Goal: Information Seeking & Learning: Learn about a topic

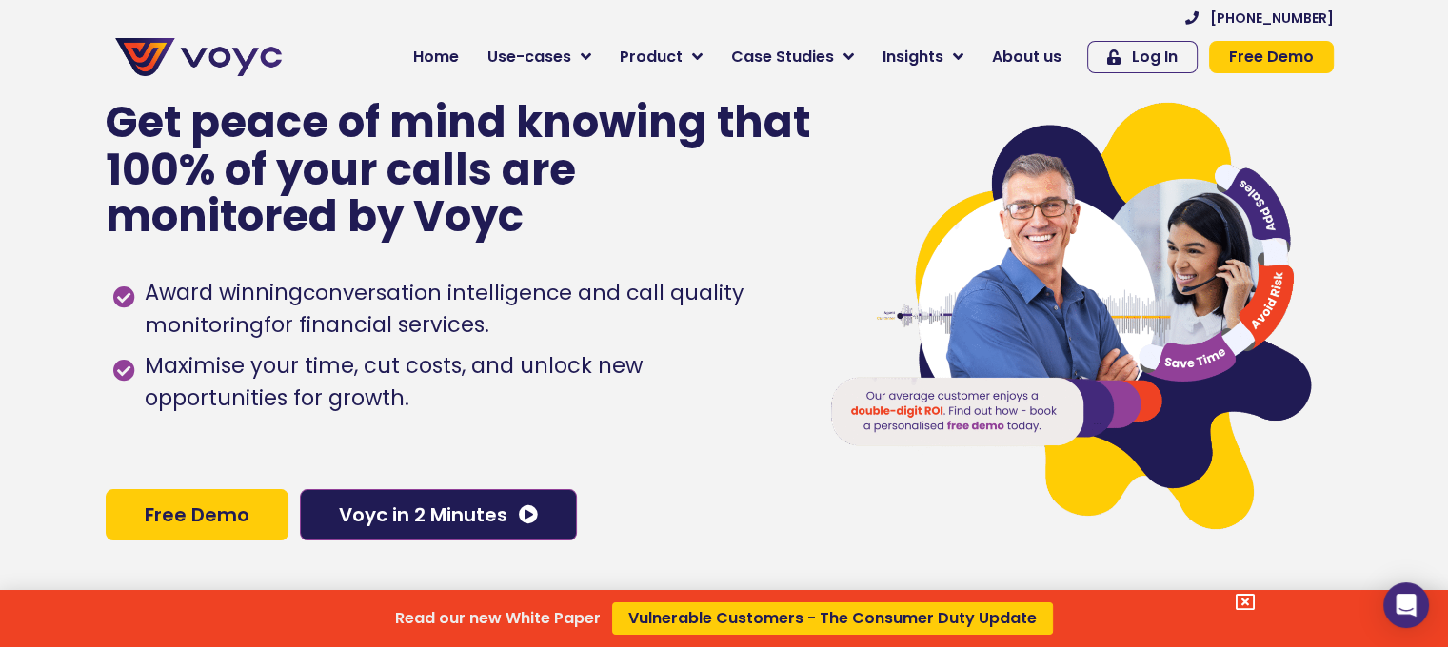
click at [1052, 58] on div "Read our new White Paper Vulnerable Customers - The Consumer Duty Update" at bounding box center [724, 323] width 1448 height 647
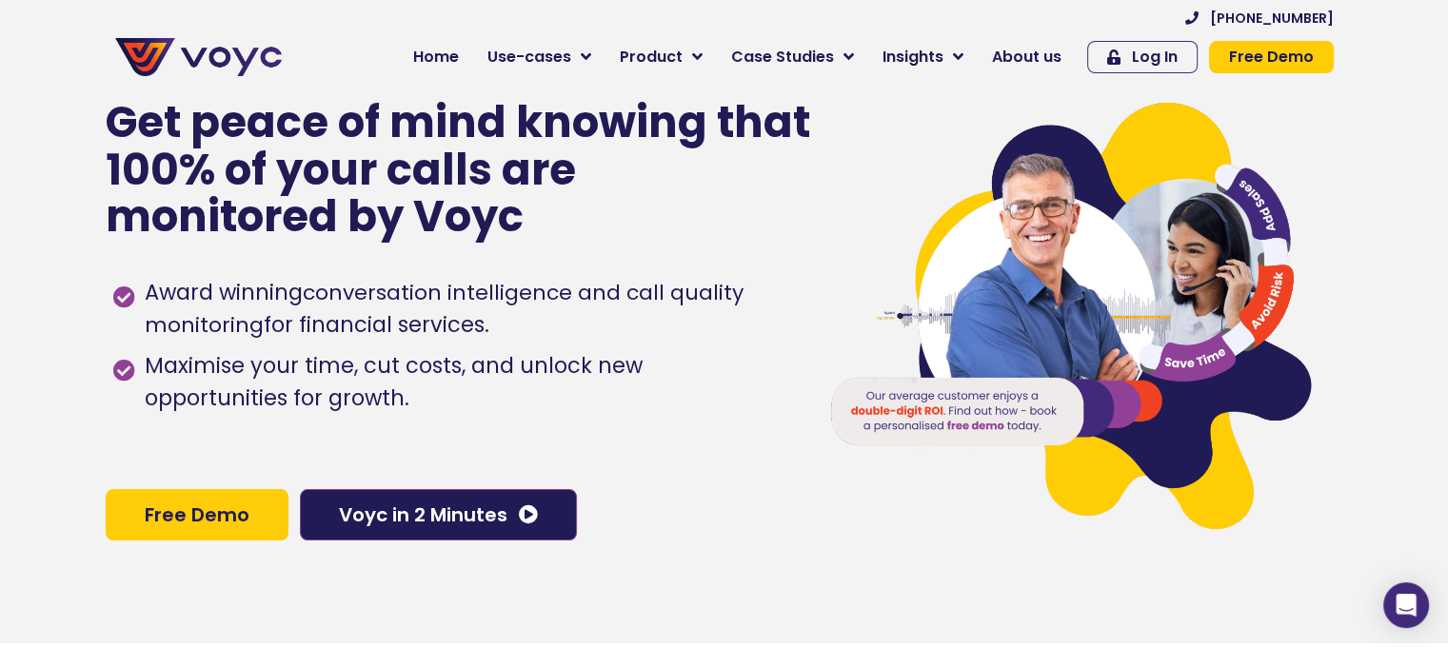
click at [1052, 58] on span "About us" at bounding box center [1027, 57] width 70 height 23
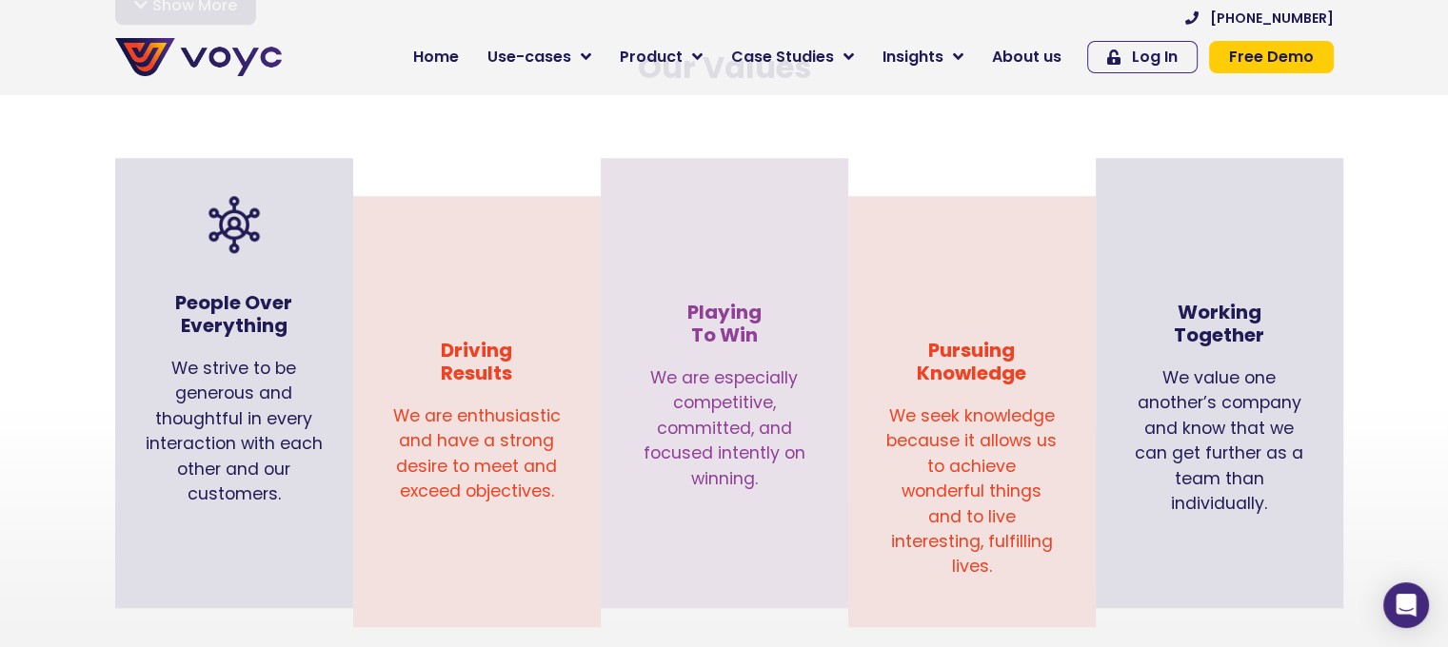
scroll to position [1903, 0]
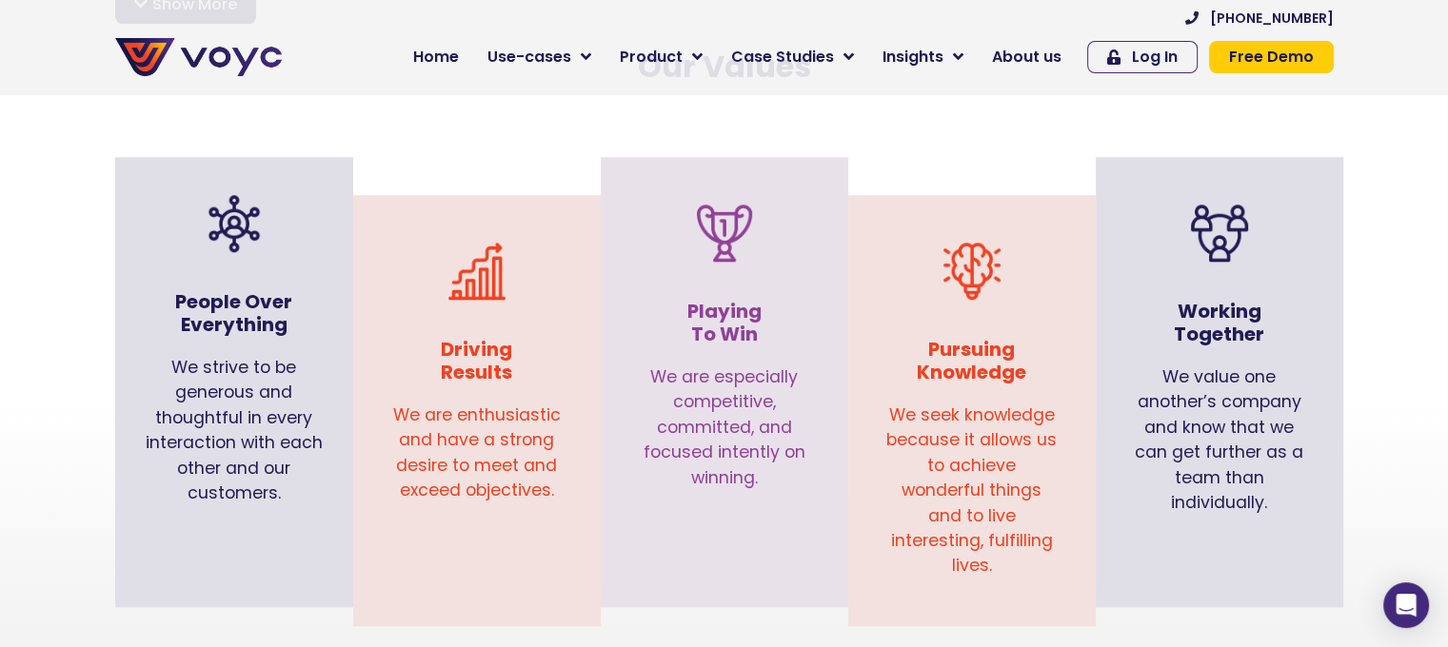
click at [1367, 368] on section "People Over Everything We strive to be generous and thoughtful in every interac…" at bounding box center [724, 401] width 1448 height 450
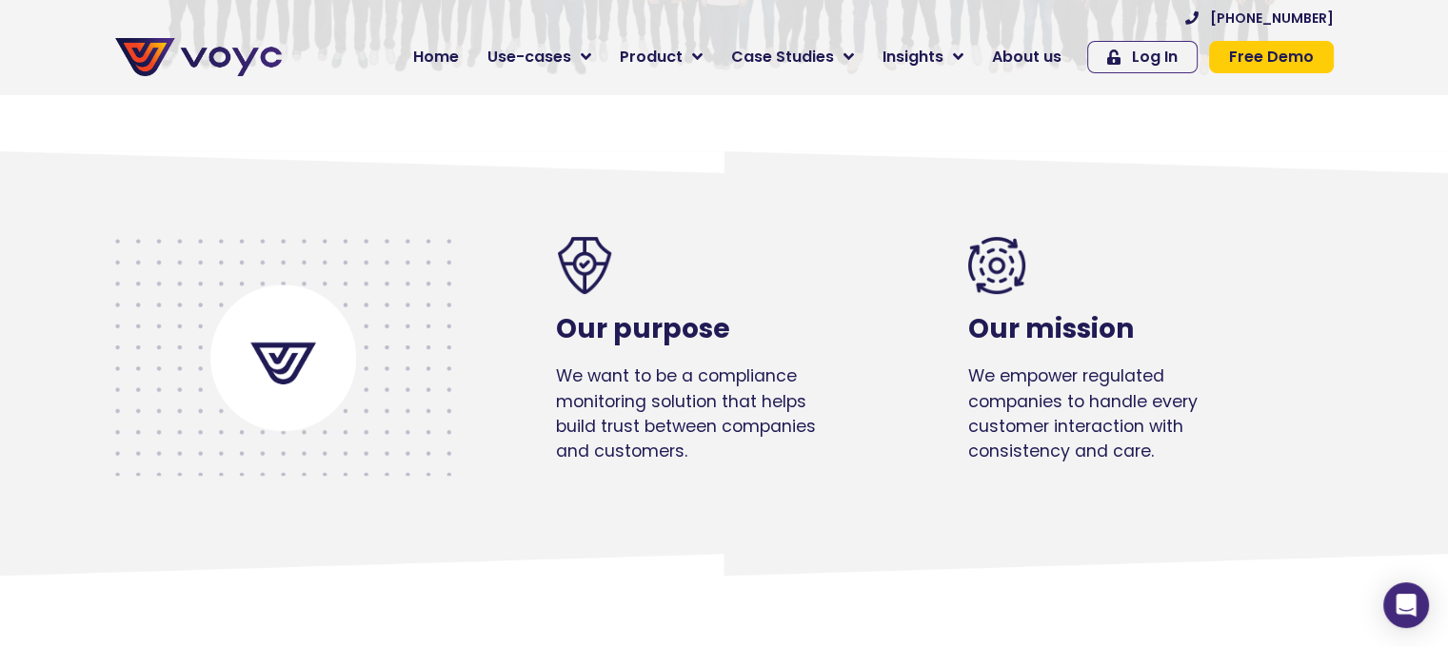
scroll to position [627, 0]
